Goal: Information Seeking & Learning: Learn about a topic

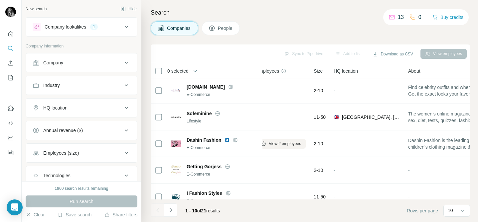
scroll to position [81, 11]
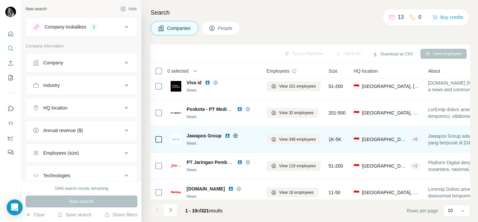
scroll to position [6, 1]
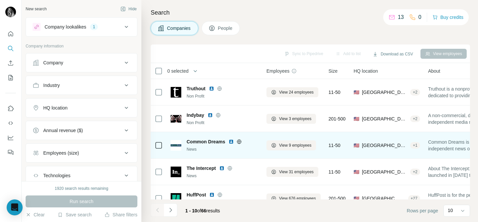
click at [240, 142] on icon at bounding box center [239, 142] width 4 height 0
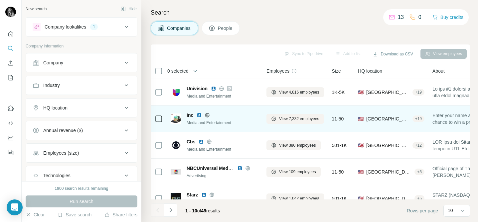
click at [208, 114] on icon at bounding box center [207, 115] width 2 height 4
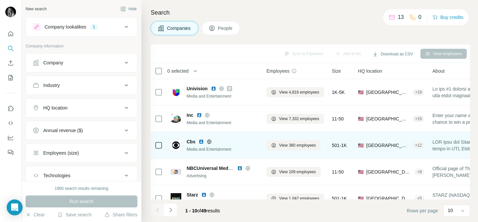
click at [209, 142] on icon at bounding box center [209, 142] width 4 height 0
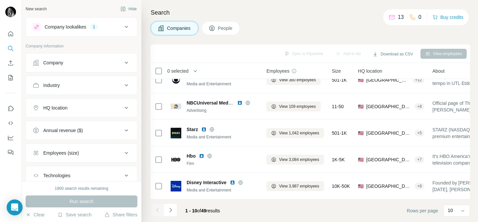
scroll to position [76, 0]
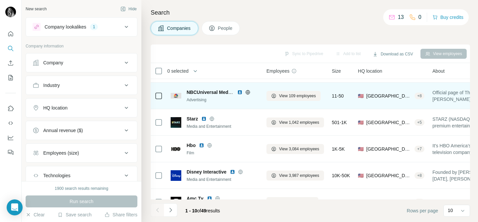
click at [249, 92] on icon at bounding box center [247, 92] width 5 height 5
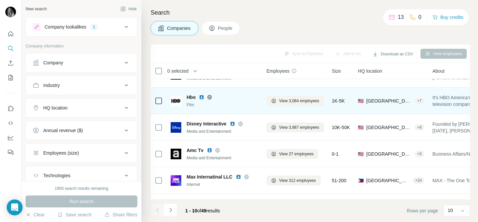
scroll to position [145, 0]
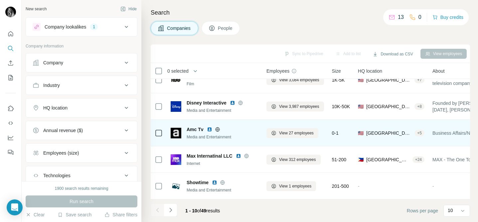
click at [217, 130] on icon at bounding box center [217, 129] width 5 height 5
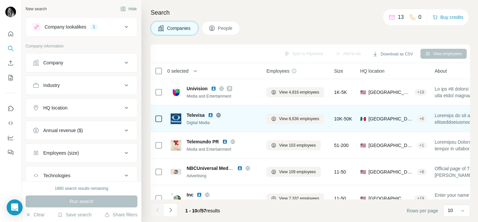
click at [219, 115] on icon at bounding box center [219, 115] width 2 height 4
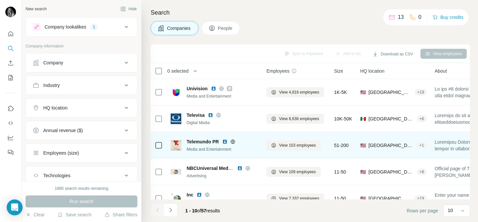
click at [232, 142] on icon at bounding box center [232, 141] width 5 height 5
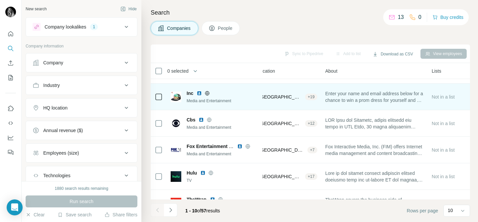
scroll to position [104, 109]
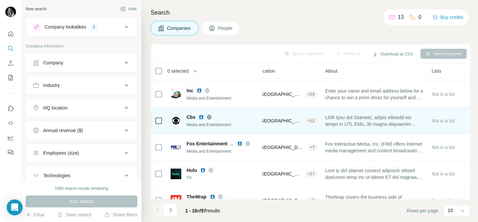
click at [210, 116] on icon at bounding box center [209, 117] width 2 height 4
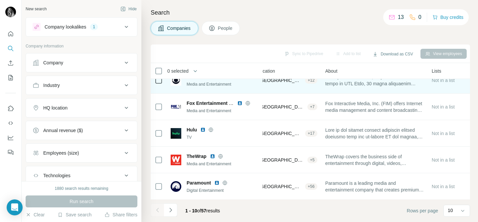
scroll to position [145, 109]
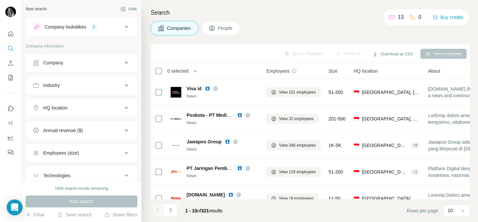
scroll to position [6, 1]
